Goal: Navigation & Orientation: Find specific page/section

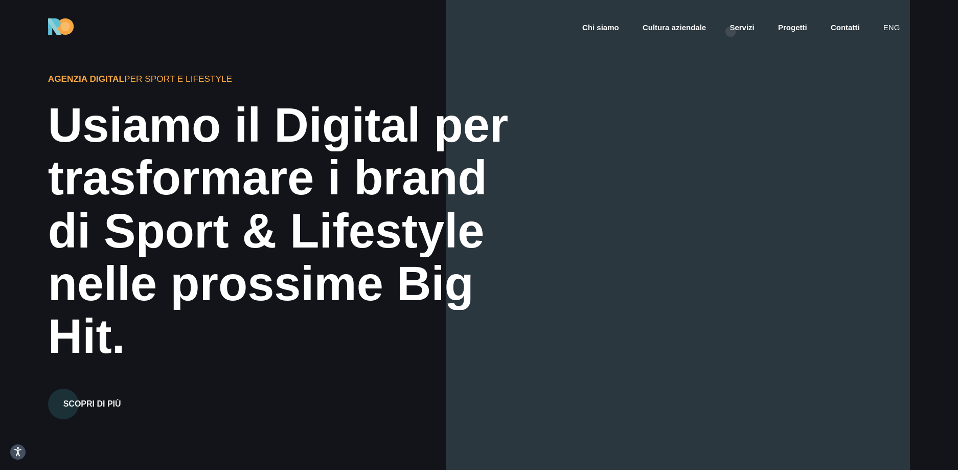
click at [731, 32] on ul "Chi siamo Cultura aziendale Servizi Progetti Contatti eng" at bounding box center [741, 26] width 338 height 17
click at [737, 28] on link "Servizi" at bounding box center [742, 28] width 27 height 12
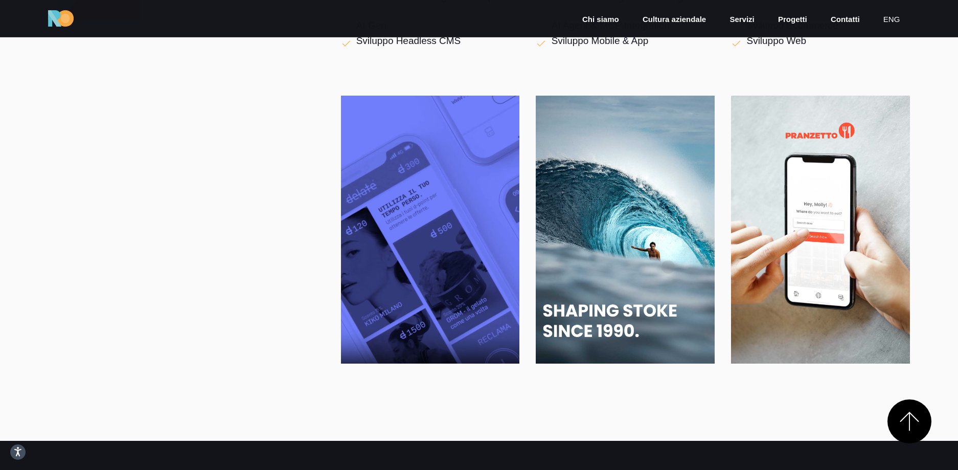
scroll to position [2258, 0]
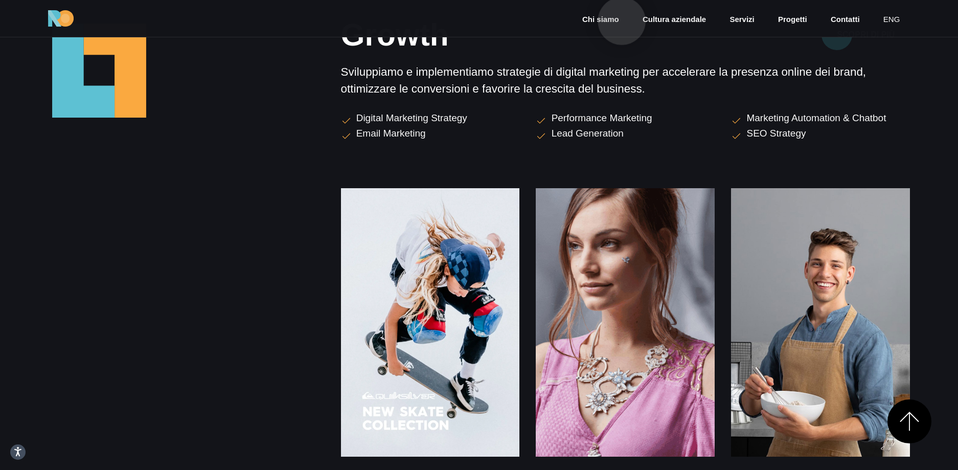
click at [620, 21] on link "Chi siamo" at bounding box center [600, 20] width 39 height 12
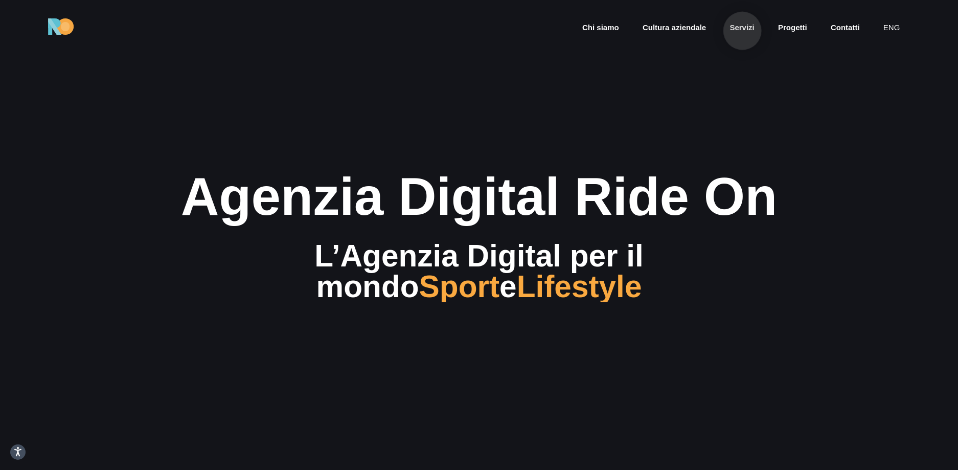
click at [742, 31] on link "Servizi" at bounding box center [742, 28] width 27 height 12
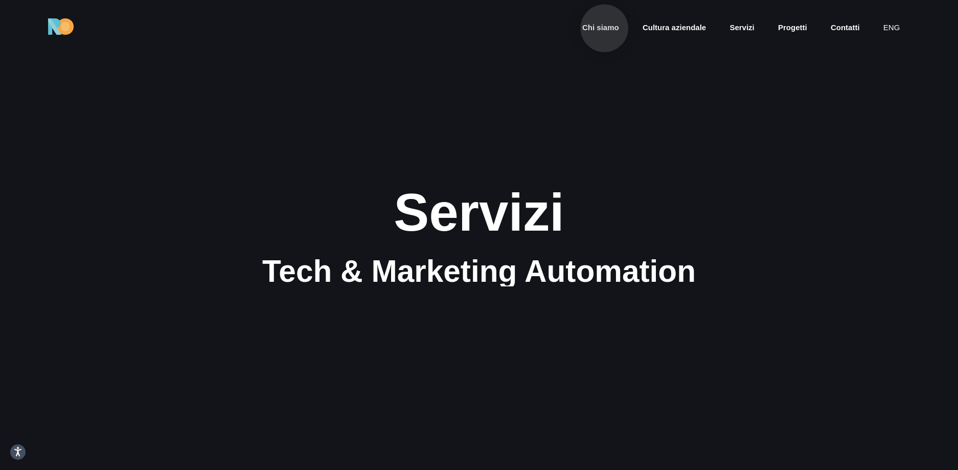
click at [604, 28] on link "Chi siamo" at bounding box center [600, 28] width 39 height 12
